Goal: Task Accomplishment & Management: Complete application form

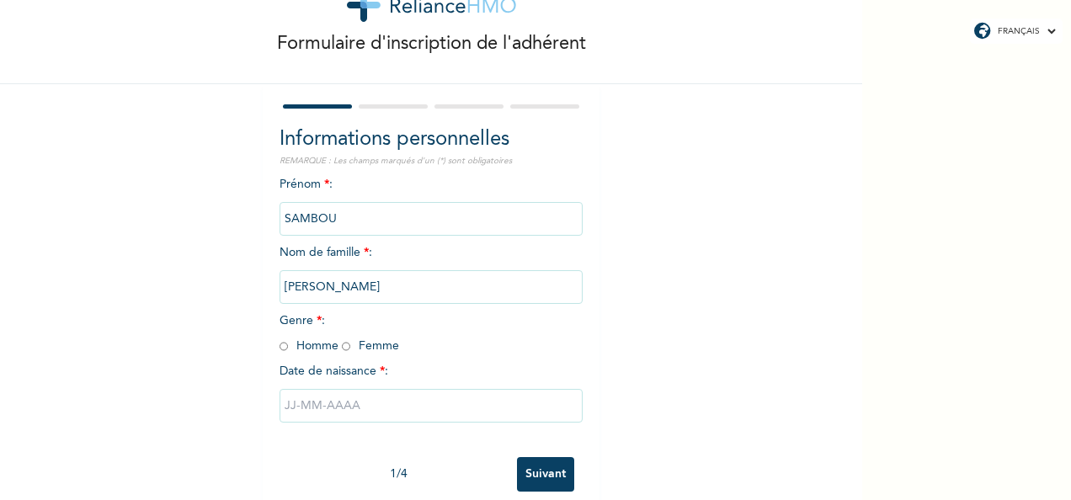
scroll to position [94, 0]
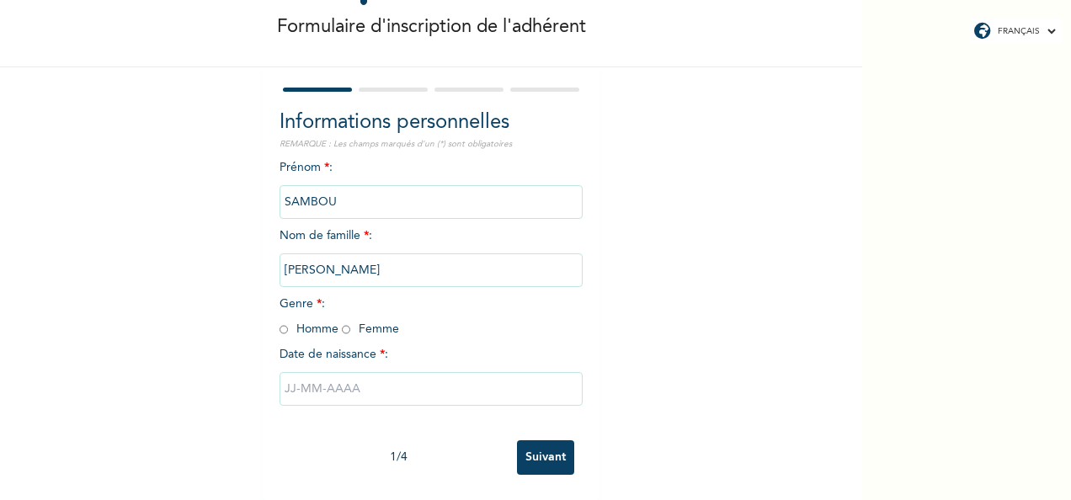
click at [453, 374] on input "text" at bounding box center [431, 389] width 303 height 34
select select "8"
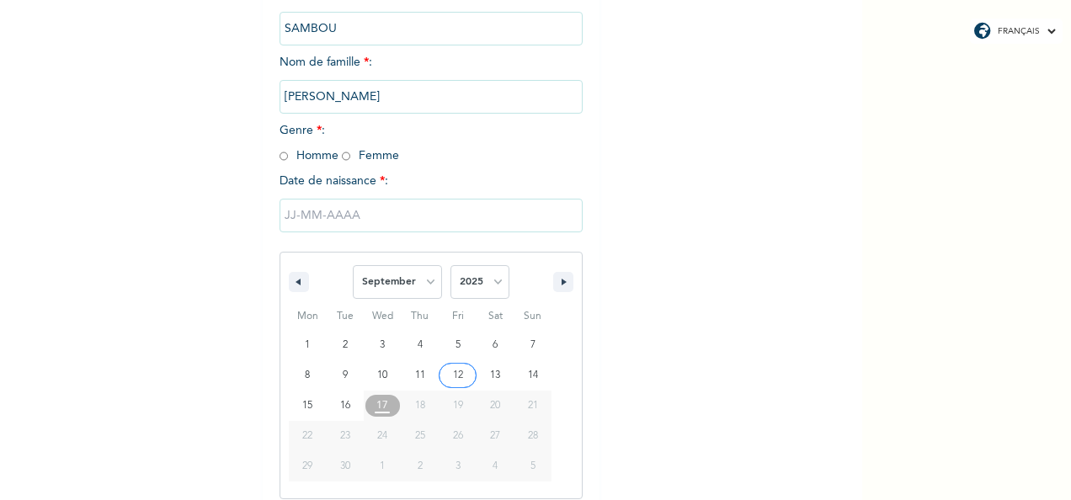
scroll to position [266, 0]
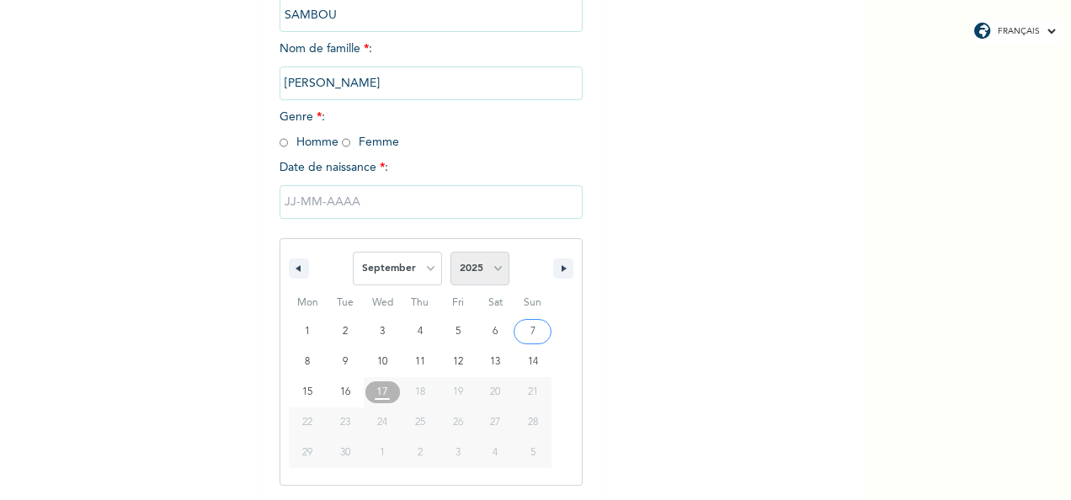
click at [493, 269] on select "2025 2024 2023 2022 2021 2020 2019 2018 2017 2016 2015 2014 2013 2012 2011 2010…" at bounding box center [479, 269] width 59 height 34
select select "1979"
click at [450, 253] on select "2025 2024 2023 2022 2021 2020 2019 2018 2017 2016 2015 2014 2013 2012 2011 2010…" at bounding box center [479, 269] width 59 height 34
click at [424, 269] on select "January February March April May June July August September October November De…" at bounding box center [397, 269] width 89 height 34
select select "10"
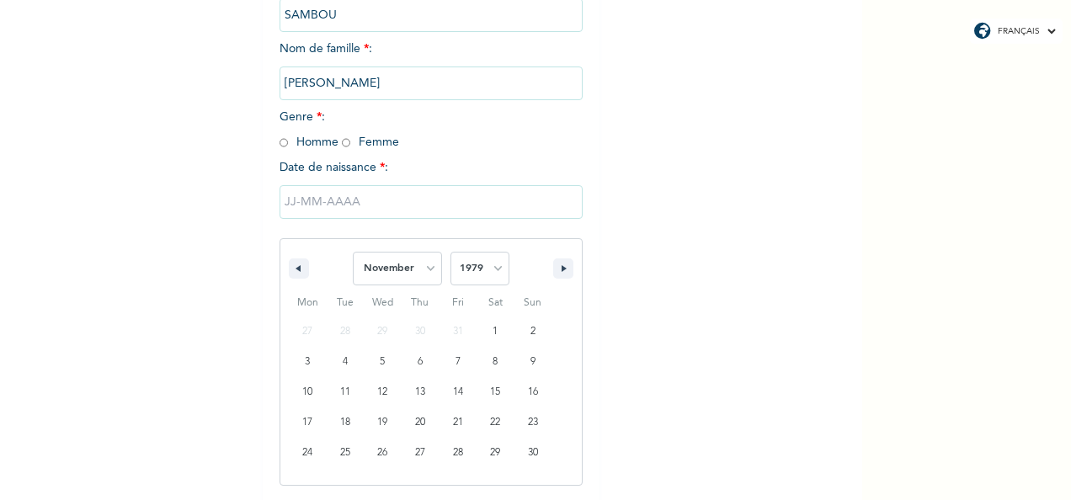
click at [353, 253] on select "January February March April May June July August September October November De…" at bounding box center [397, 269] width 89 height 34
type input "[DATE]"
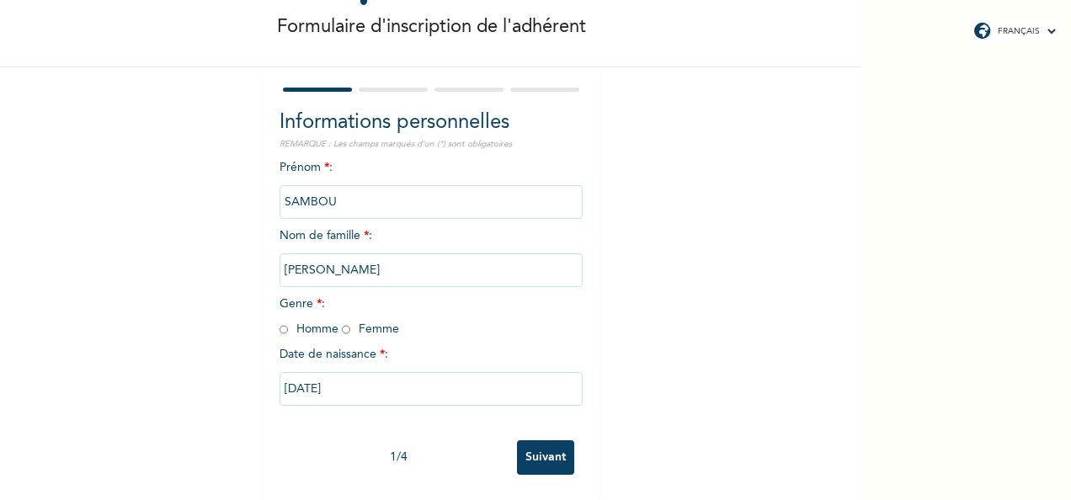
scroll to position [94, 0]
click at [280, 322] on input "radio" at bounding box center [284, 330] width 8 height 16
radio input "true"
click at [541, 445] on input "Suivant" at bounding box center [545, 457] width 57 height 35
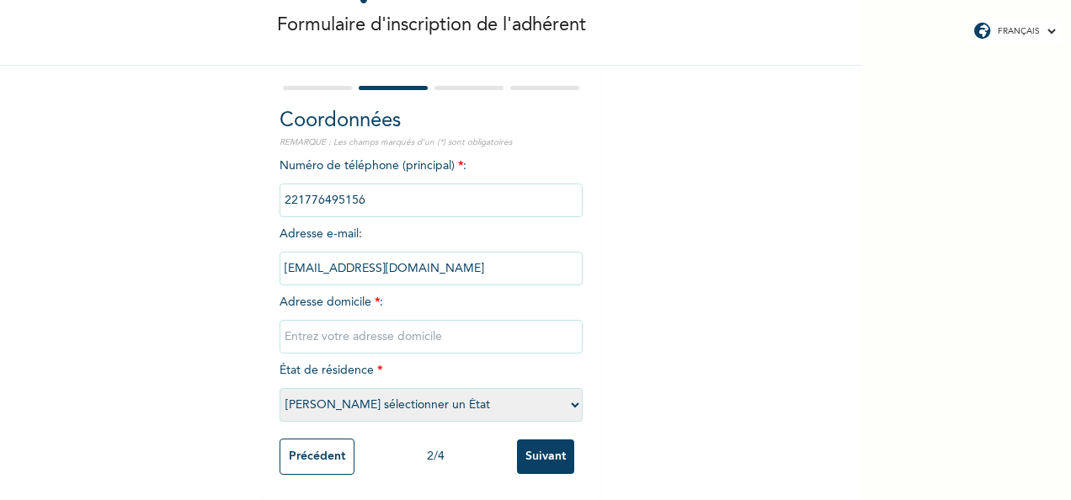
click at [385, 330] on input "text" at bounding box center [431, 337] width 303 height 34
type input "Sicap rue 10"
click at [571, 391] on select "[PERSON_NAME] sélectionner un État [GEOGRAPHIC_DATA]" at bounding box center [431, 405] width 303 height 34
select select "1"
click at [280, 388] on select "[PERSON_NAME] sélectionner un État [GEOGRAPHIC_DATA]" at bounding box center [431, 405] width 303 height 34
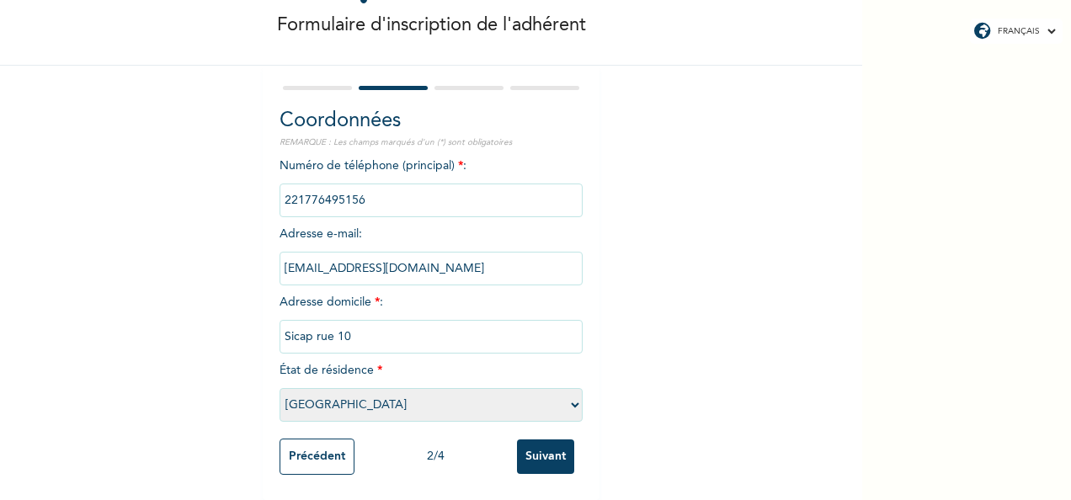
click at [533, 445] on input "Suivant" at bounding box center [545, 457] width 57 height 35
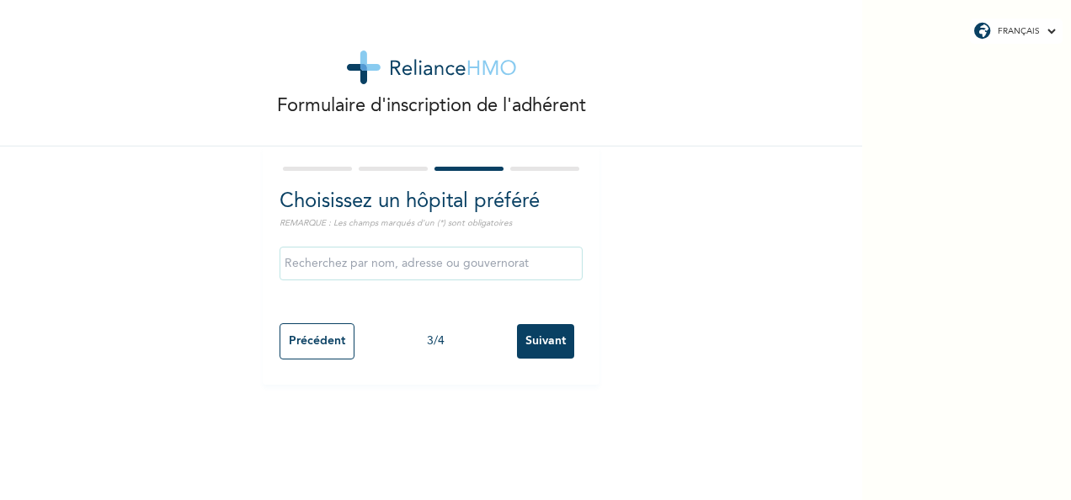
scroll to position [0, 0]
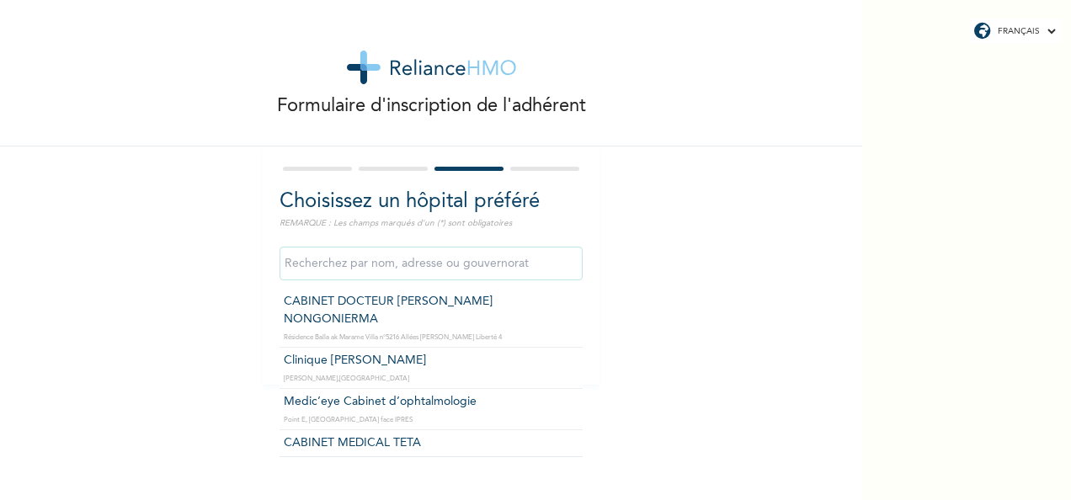
click at [477, 269] on input "text" at bounding box center [431, 264] width 303 height 34
type input "Clinique Elhadji Ibrahima NIASS"
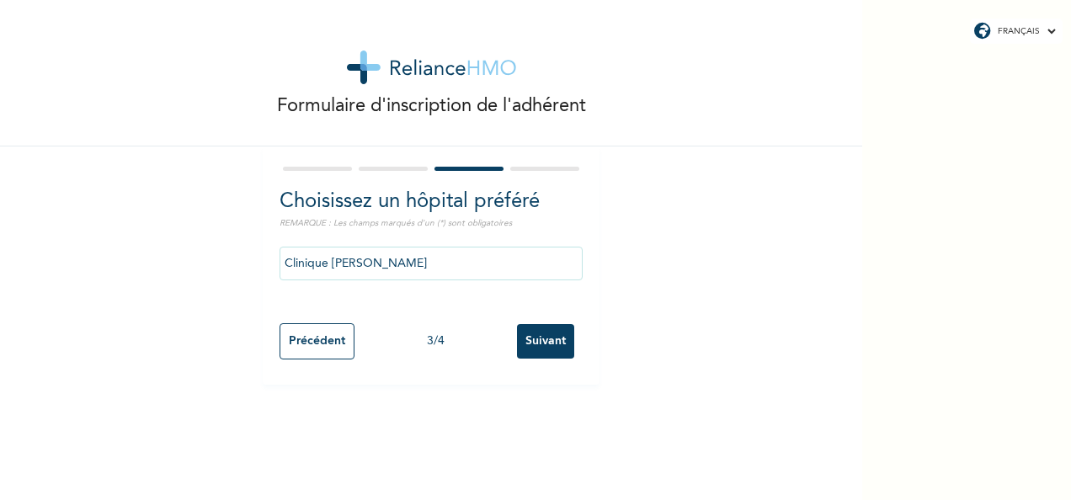
click at [547, 347] on input "Suivant" at bounding box center [545, 341] width 57 height 35
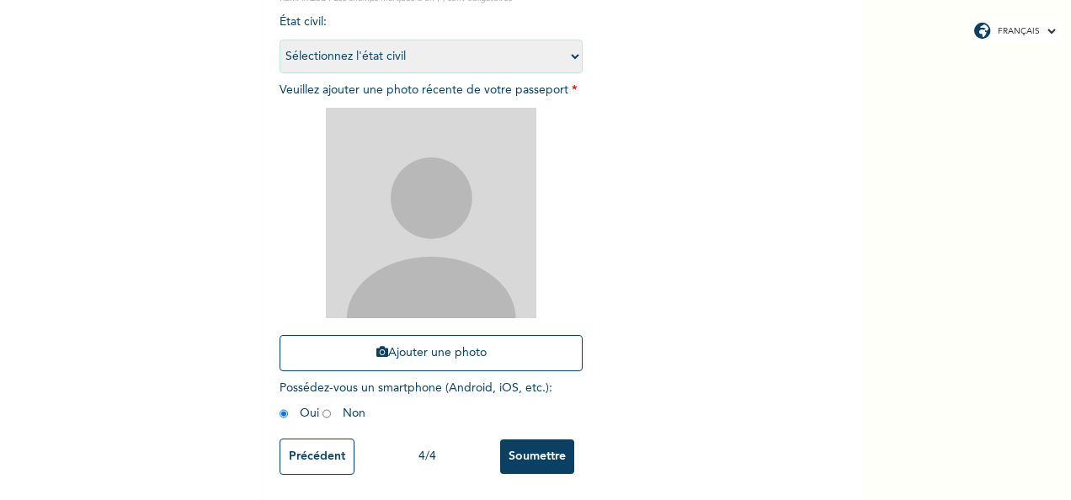
scroll to position [239, 0]
click at [434, 347] on button "Ajouter une photo" at bounding box center [431, 353] width 303 height 36
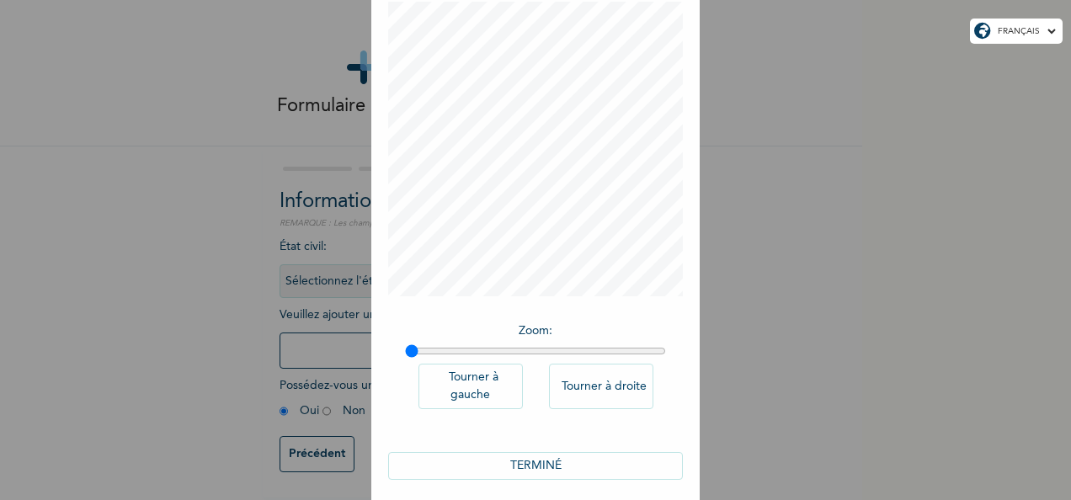
scroll to position [104, 0]
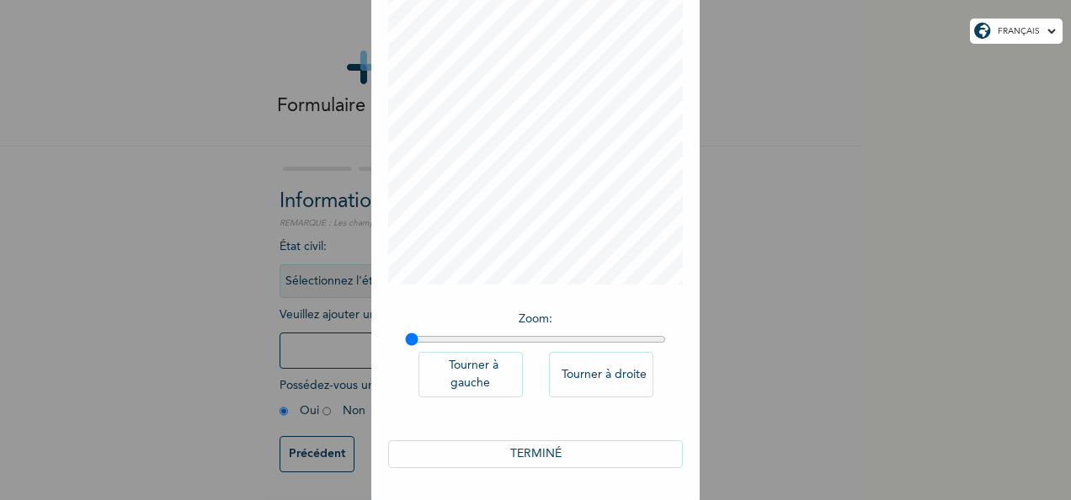
click at [527, 451] on button "TERMINÉ" at bounding box center [535, 454] width 295 height 28
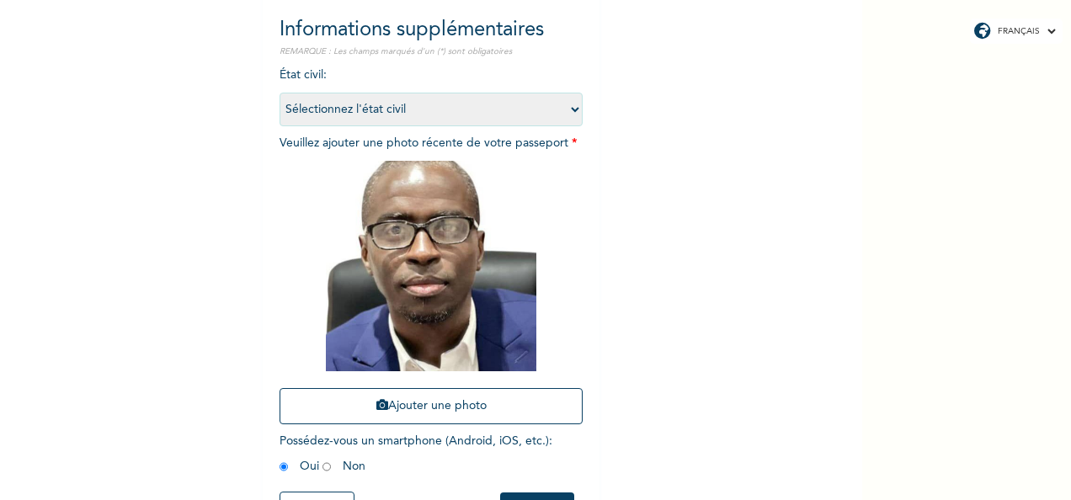
scroll to position [221, 0]
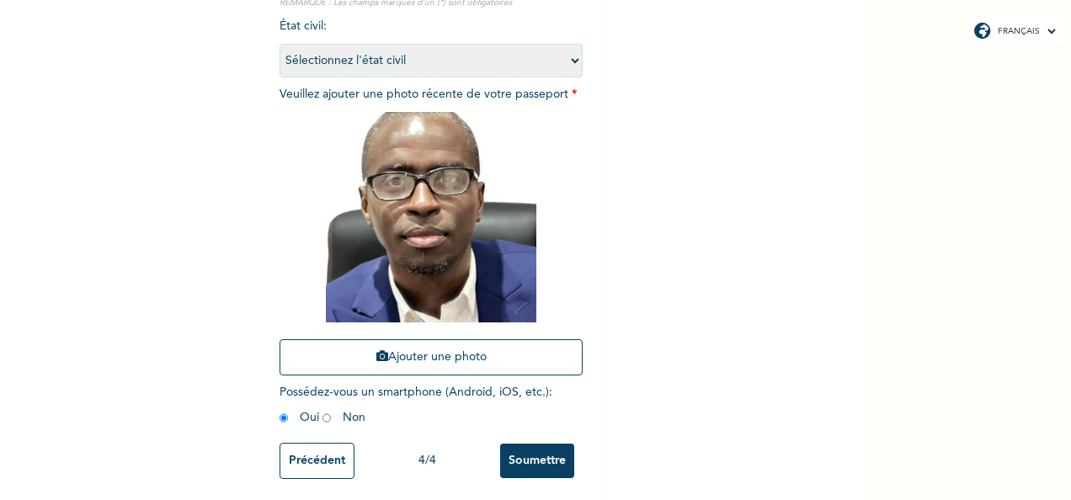
click at [534, 450] on input "Soumettre" at bounding box center [537, 461] width 74 height 35
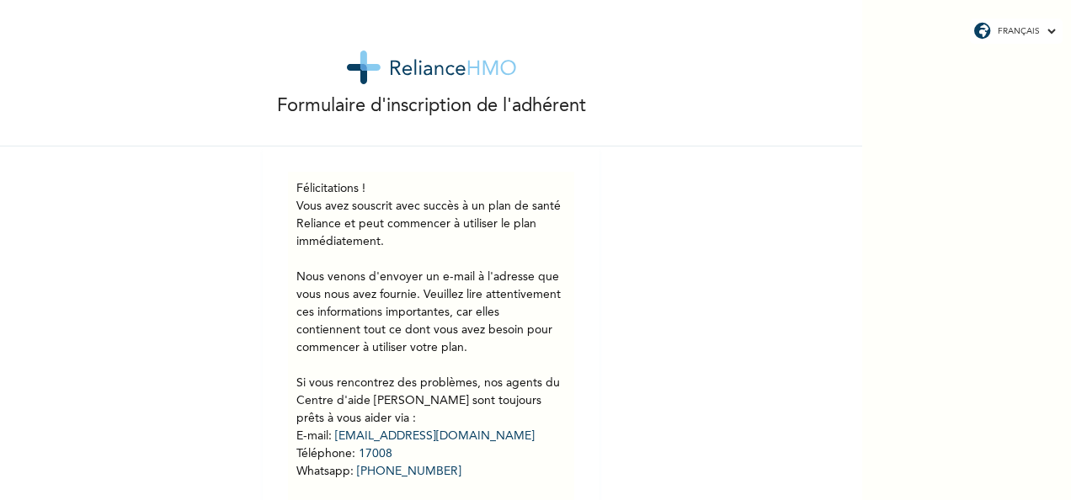
scroll to position [98, 0]
